Goal: Task Accomplishment & Management: Use online tool/utility

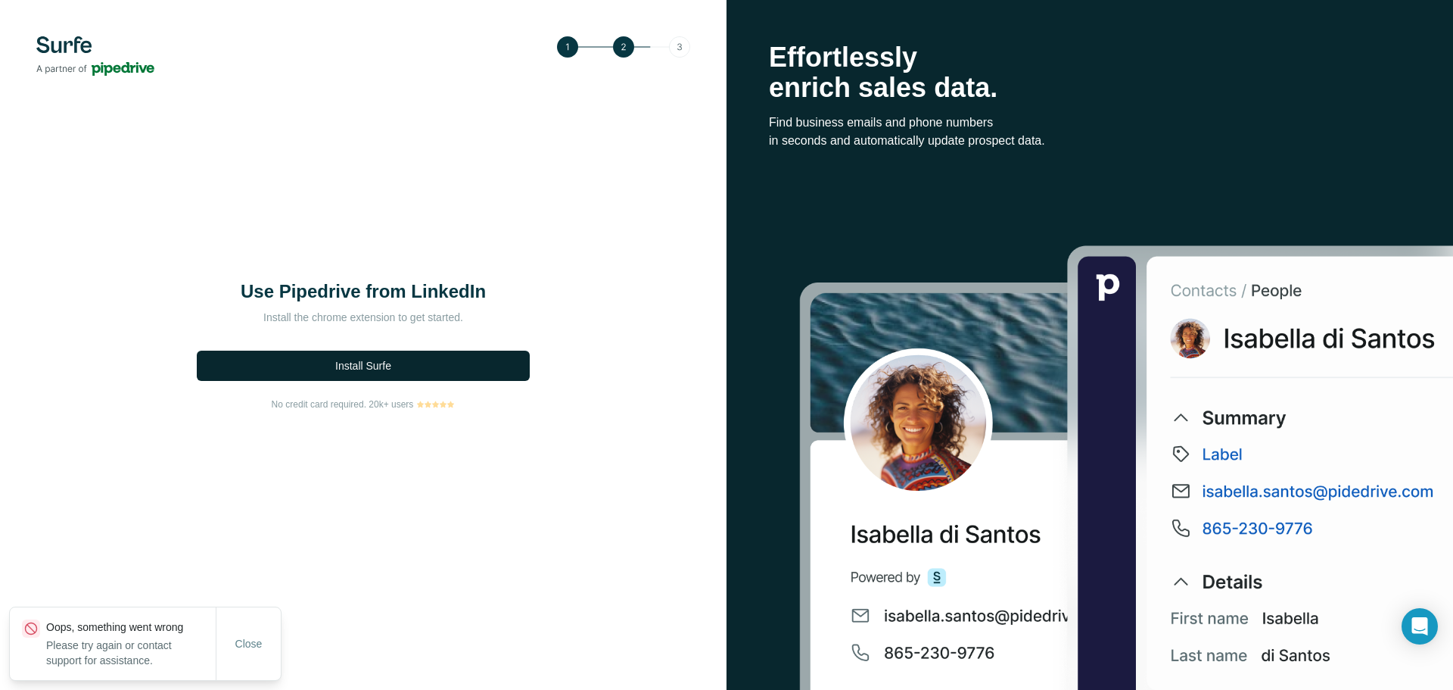
click at [449, 372] on button "Install Surfe" at bounding box center [363, 365] width 333 height 30
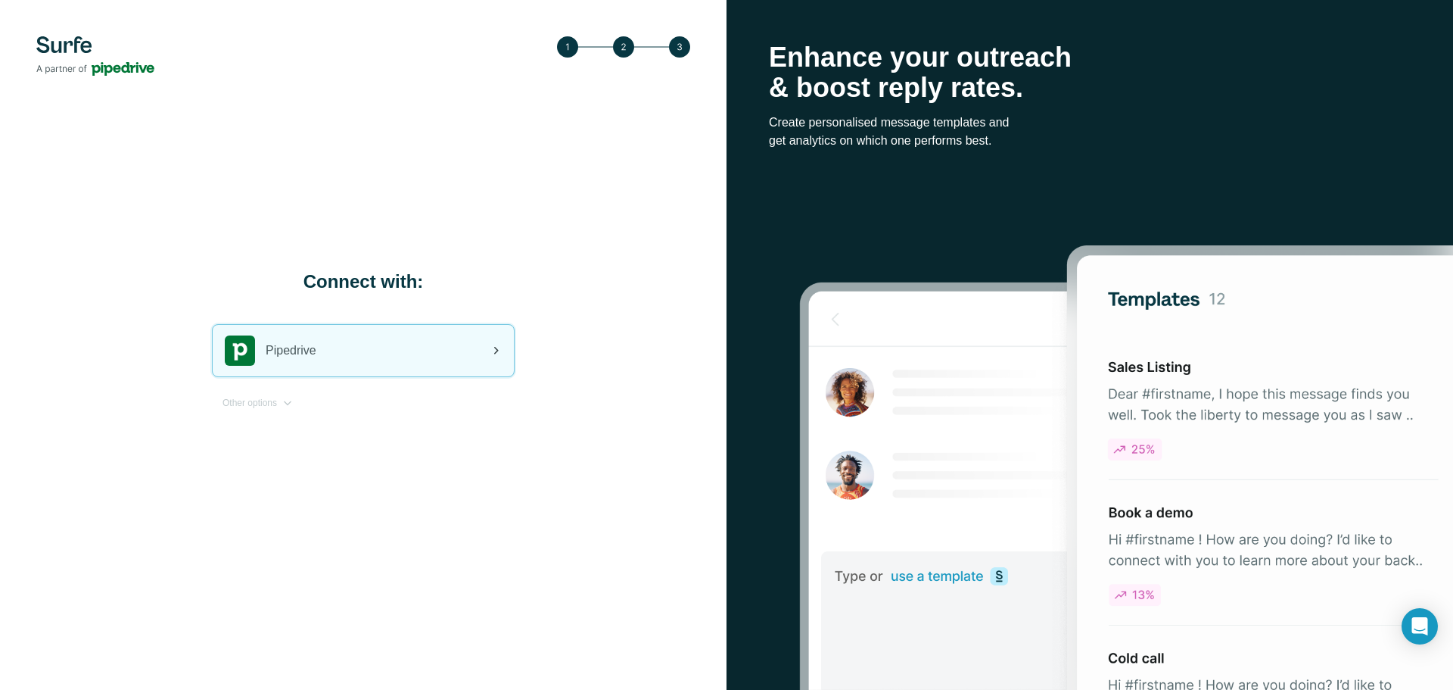
click at [366, 354] on div "Pipedrive" at bounding box center [363, 350] width 301 height 51
